Goal: Ask a question: Ask a question

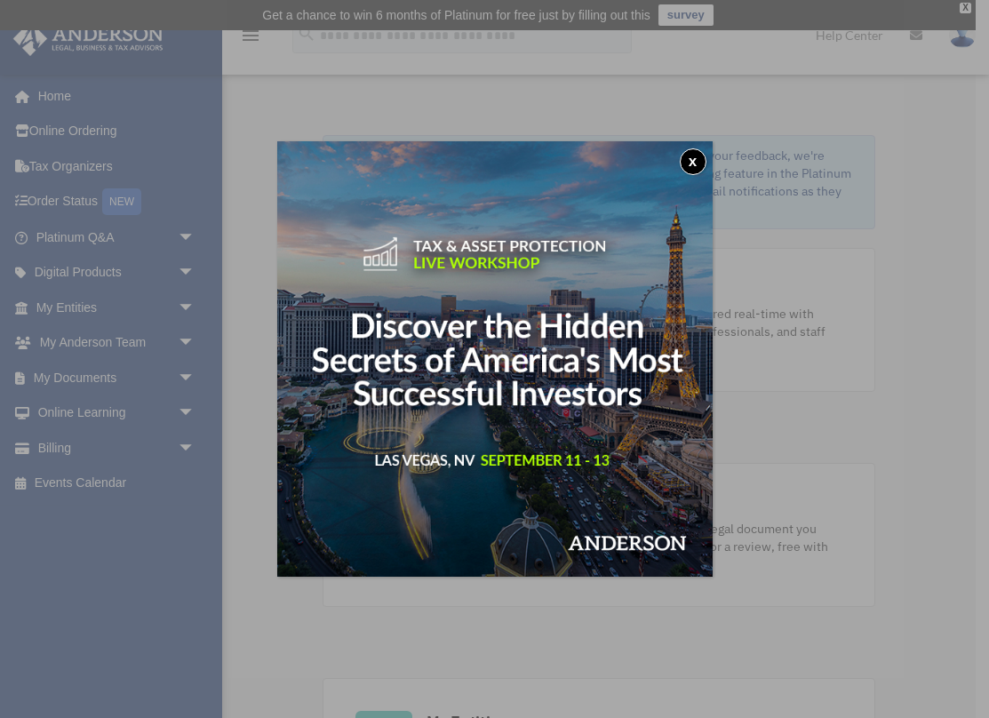
click at [688, 159] on button "x" at bounding box center [692, 161] width 27 height 27
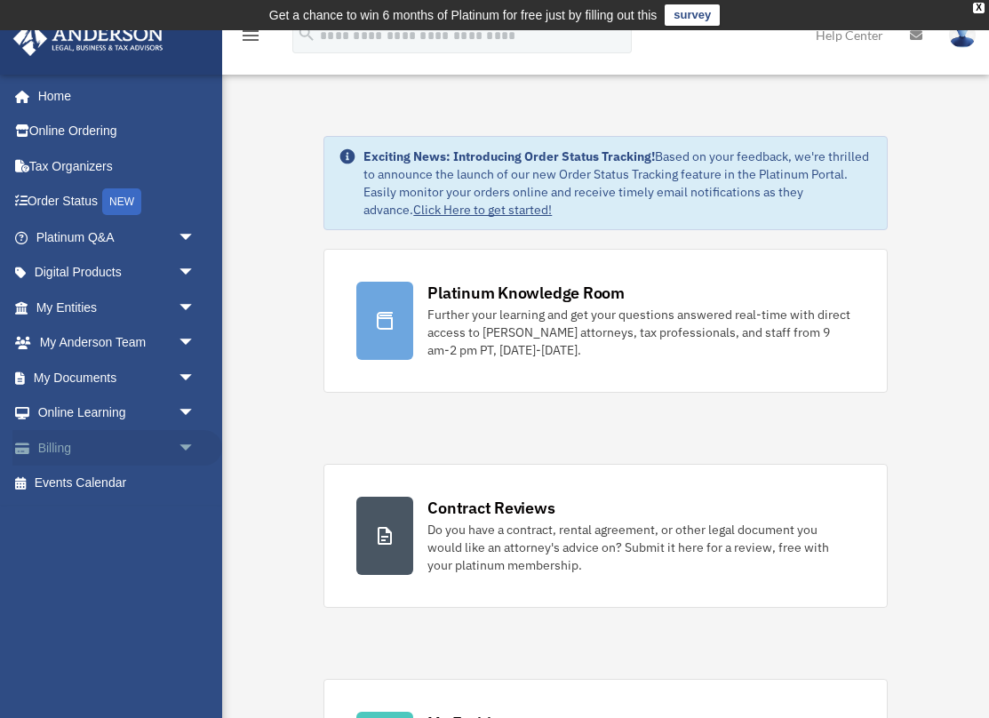
click at [188, 443] on span "arrow_drop_down" at bounding box center [196, 448] width 36 height 36
click at [127, 512] on link "Past Invoices" at bounding box center [123, 519] width 197 height 36
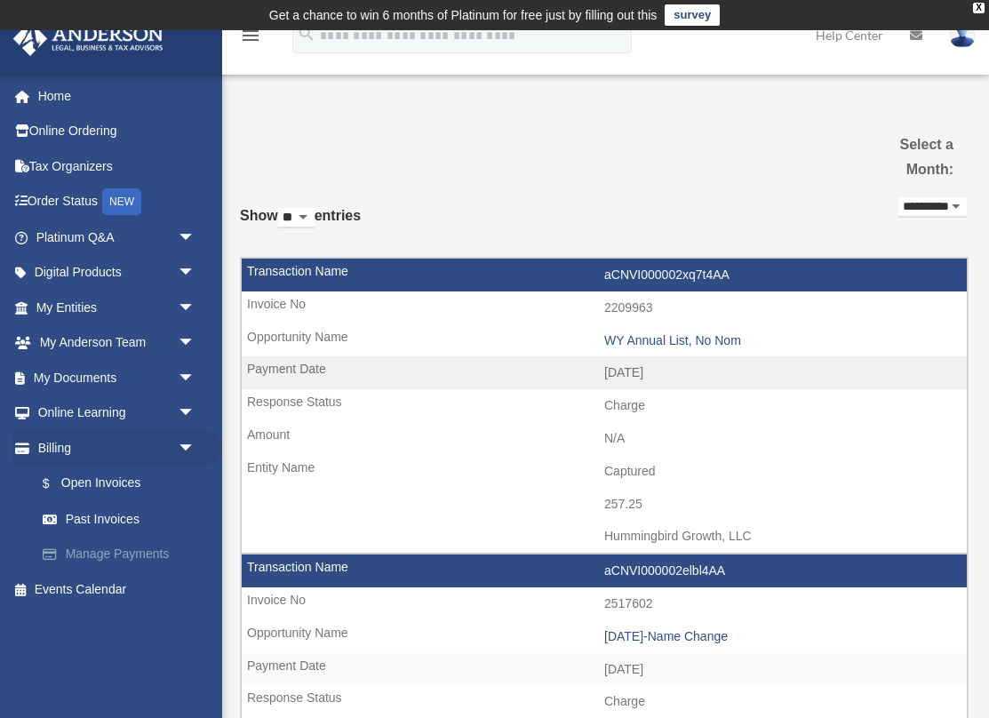
click at [103, 544] on link "Manage Payments" at bounding box center [123, 554] width 197 height 36
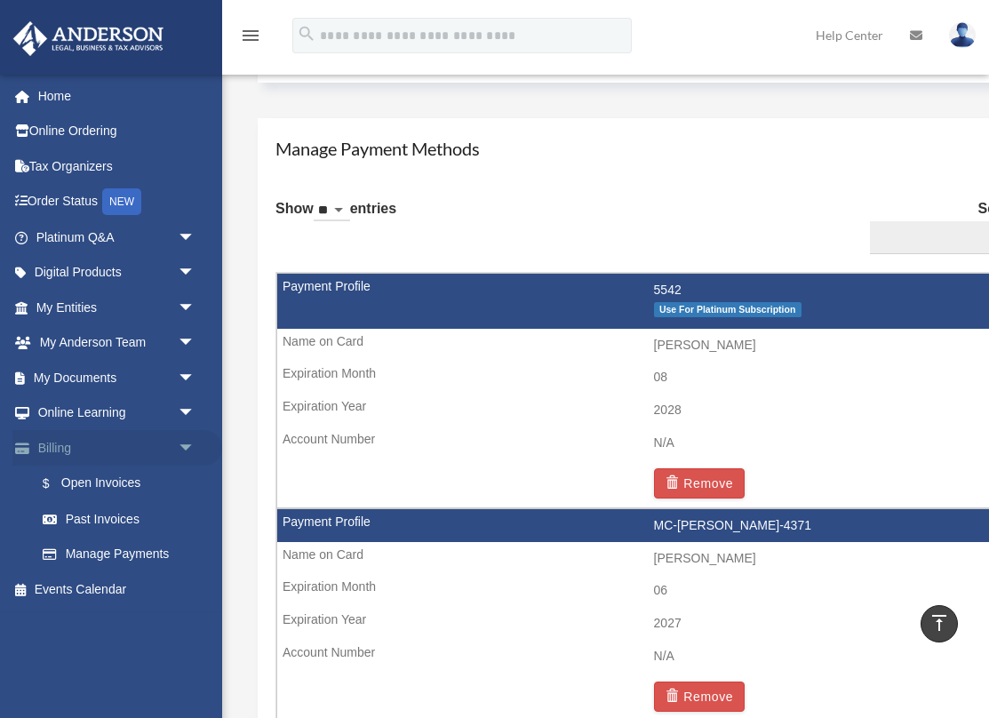
scroll to position [1084, 0]
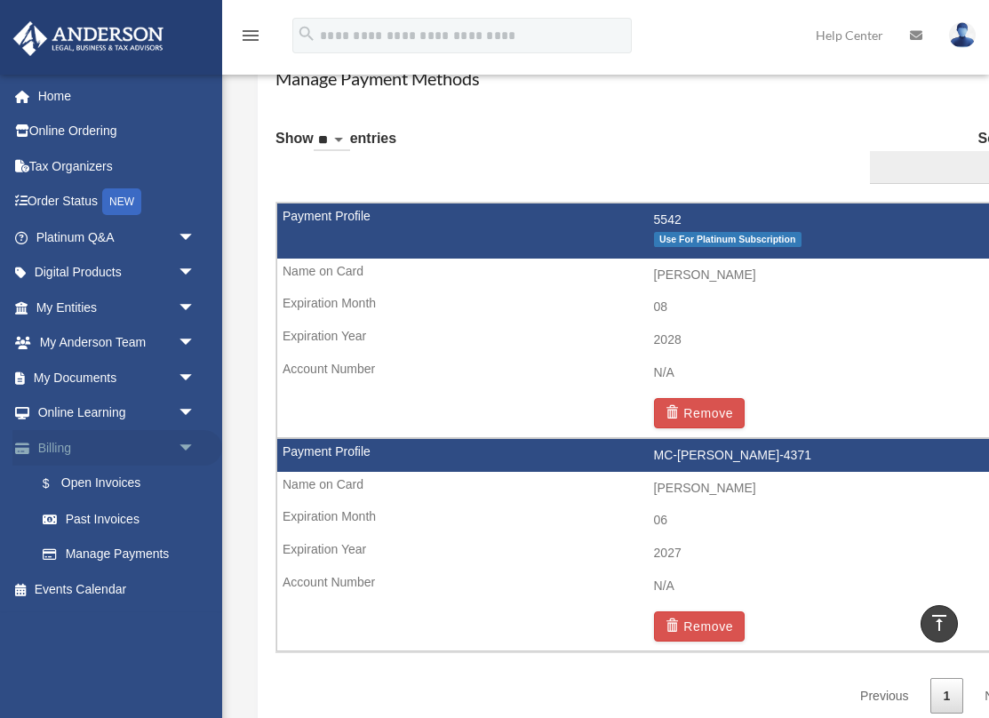
click at [57, 436] on link "Billing arrow_drop_down" at bounding box center [117, 448] width 210 height 36
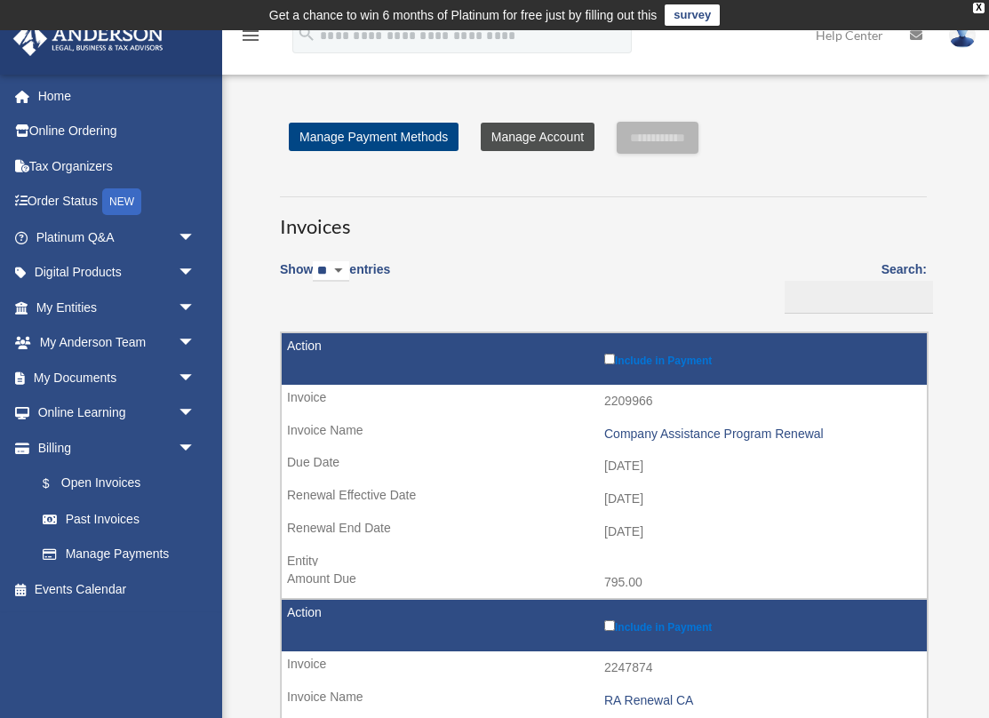
click at [512, 139] on link "Manage Account" at bounding box center [537, 137] width 114 height 28
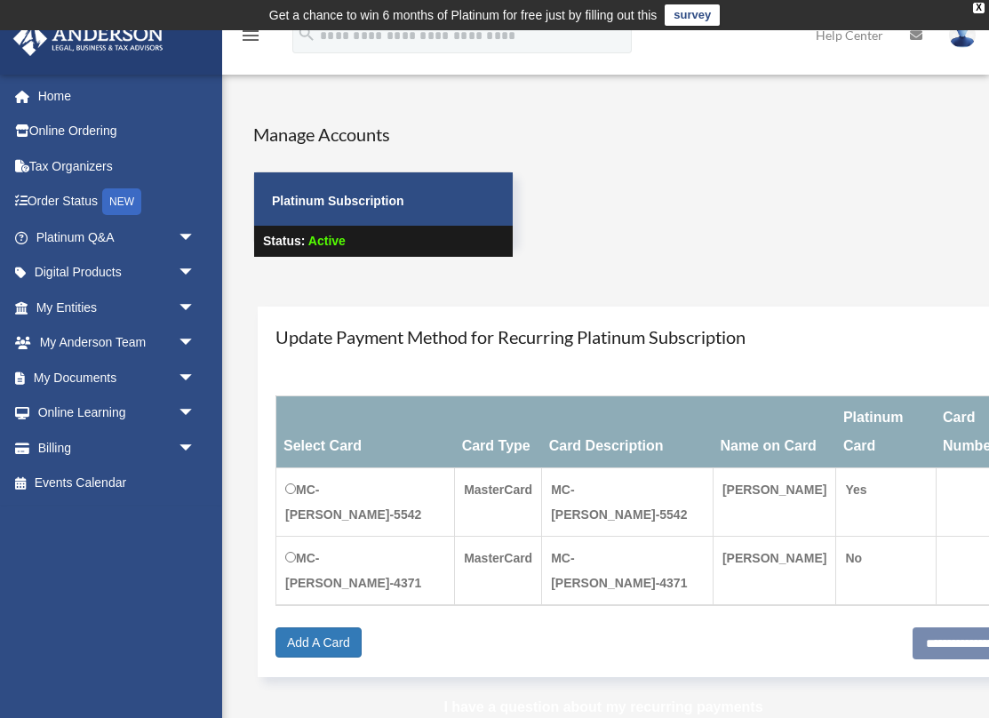
click at [651, 699] on link "I have a question about my recurring payments" at bounding box center [602, 706] width 319 height 15
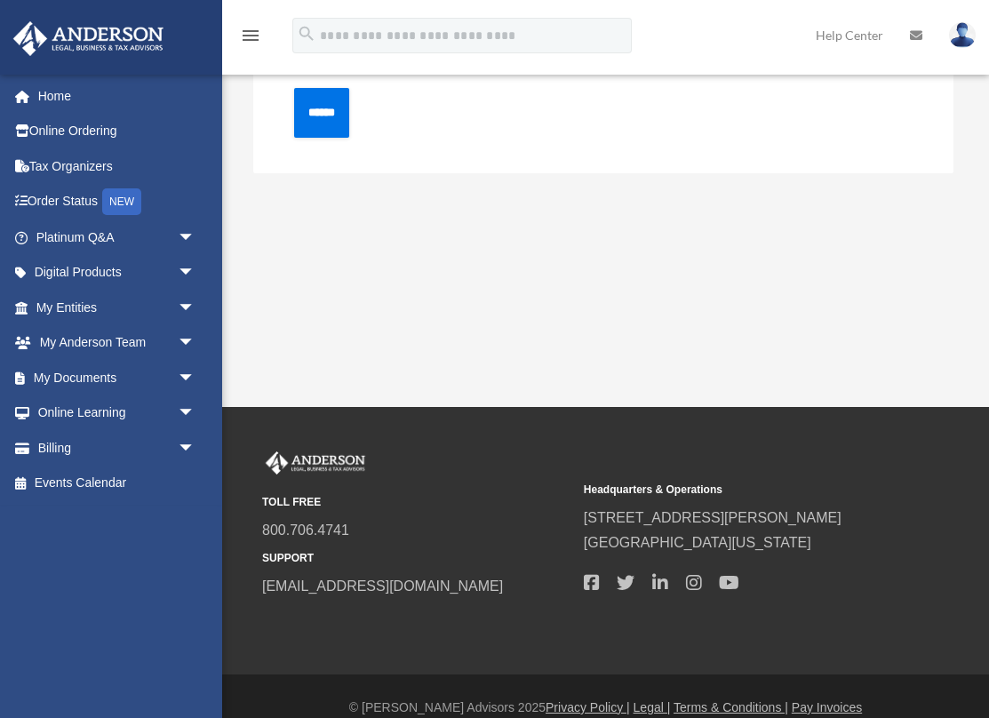
scroll to position [568, 0]
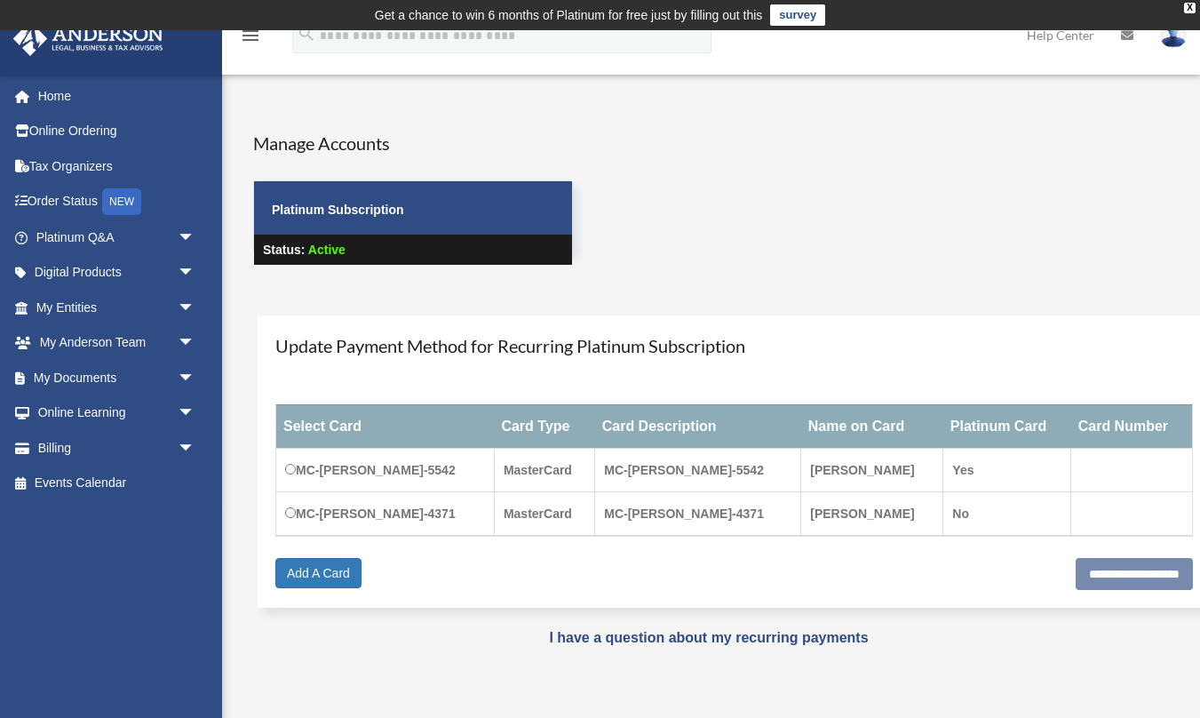
click at [332, 210] on strong "Platinum Subscription" at bounding box center [338, 210] width 132 height 14
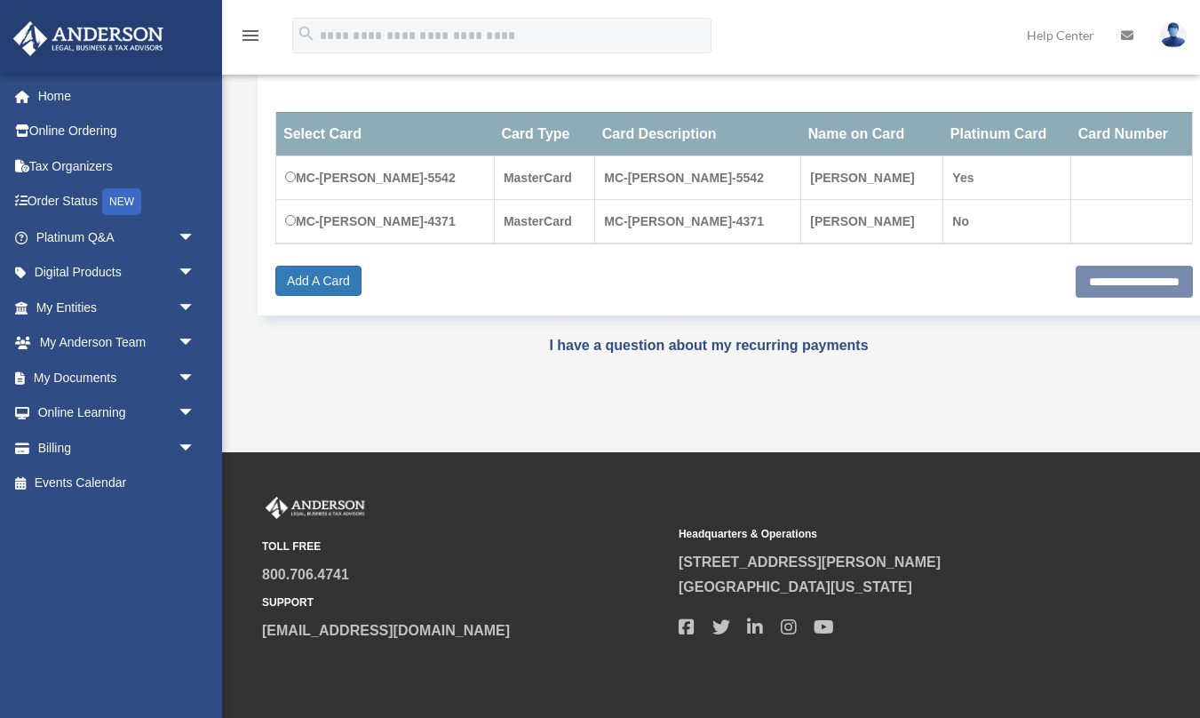
scroll to position [301, 0]
